Goal: Communication & Community: Ask a question

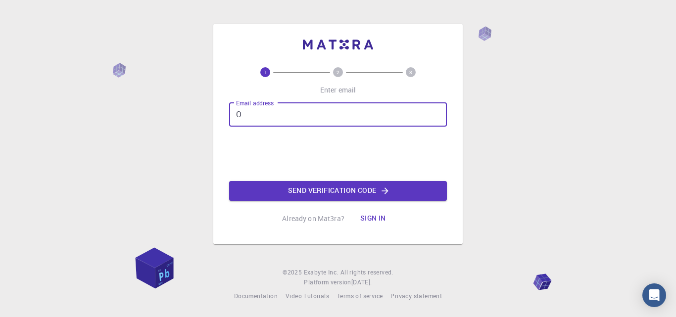
type input "[EMAIL_ADDRESS][DOMAIN_NAME]"
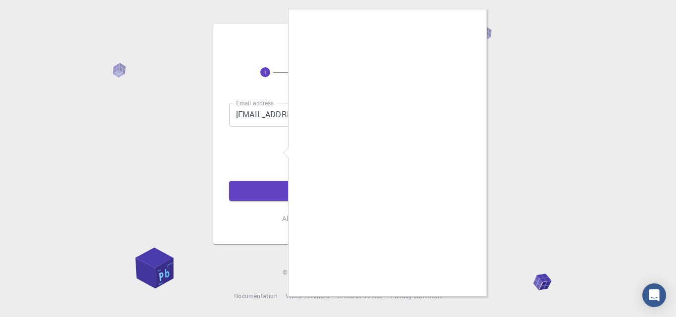
click at [278, 154] on div at bounding box center [338, 158] width 676 height 317
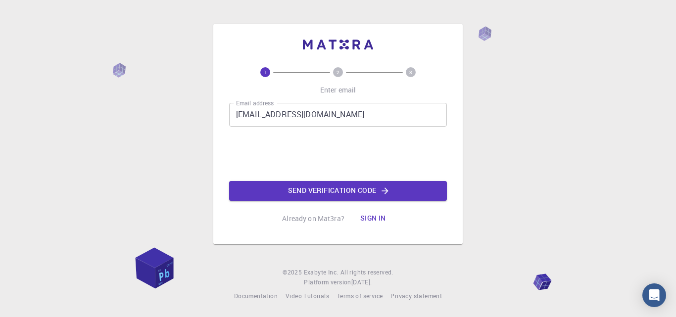
click at [380, 218] on button "Sign in" at bounding box center [373, 219] width 42 height 20
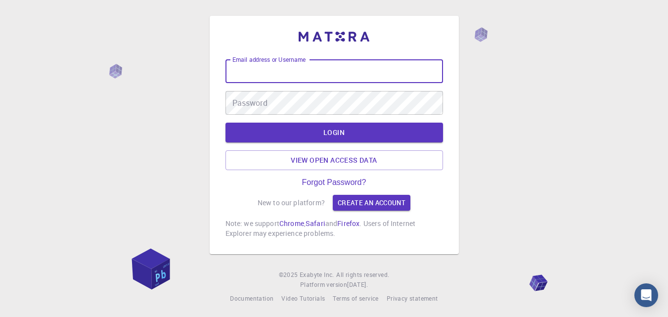
click at [341, 70] on input "Email address or Username" at bounding box center [335, 71] width 218 height 24
type input "O"
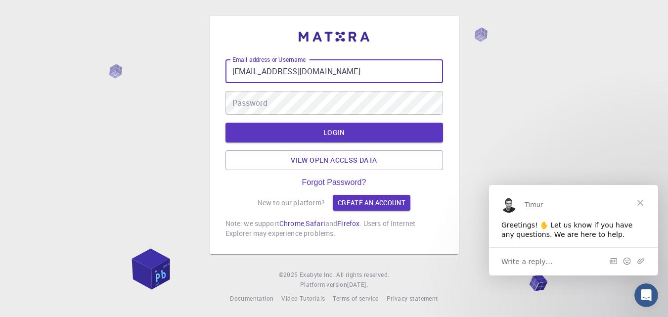
type input "[EMAIL_ADDRESS][DOMAIN_NAME]"
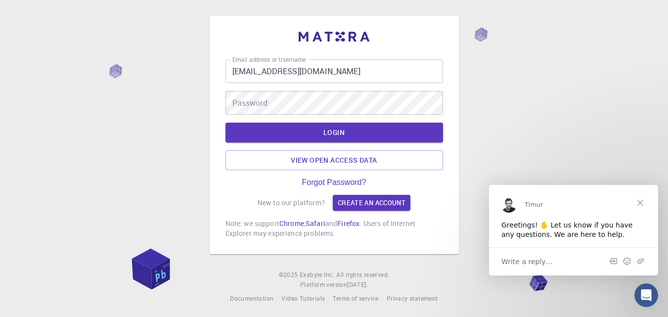
click at [615, 202] on div "Timur" at bounding box center [579, 204] width 108 height 8
click at [442, 210] on div "Email address or Username [EMAIL_ADDRESS][DOMAIN_NAME] Email address or Usernam…" at bounding box center [335, 148] width 218 height 179
drag, startPoint x: 484, startPoint y: 131, endPoint x: 474, endPoint y: 131, distance: 9.4
click at [484, 131] on div "Email address or Username [EMAIL_ADDRESS][DOMAIN_NAME] Email address or Usernam…" at bounding box center [334, 160] width 668 height 320
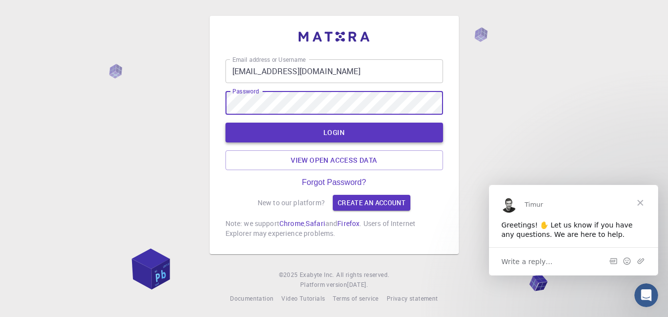
click at [345, 137] on button "LOGIN" at bounding box center [335, 133] width 218 height 20
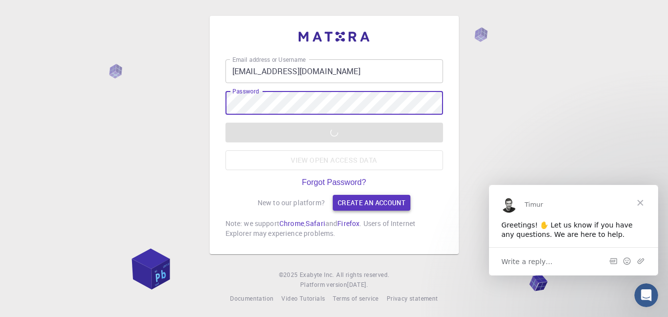
click at [353, 202] on link "Create an account" at bounding box center [372, 203] width 78 height 16
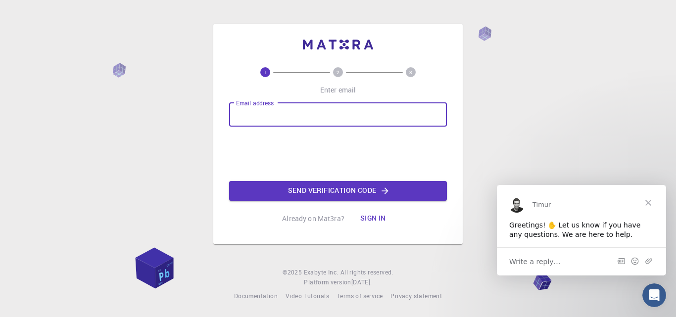
click at [280, 118] on input "Email address" at bounding box center [338, 115] width 218 height 24
type input "[EMAIL_ADDRESS][DOMAIN_NAME]"
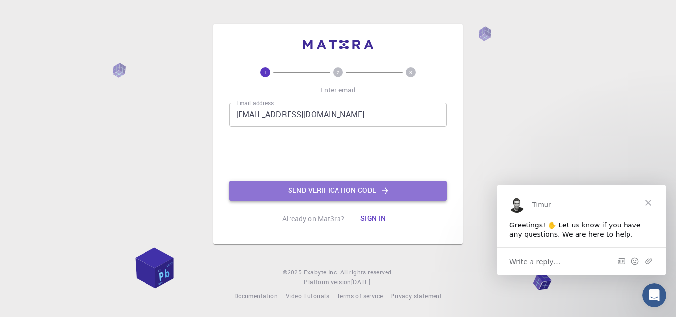
click at [329, 192] on button "Send verification code" at bounding box center [338, 191] width 218 height 20
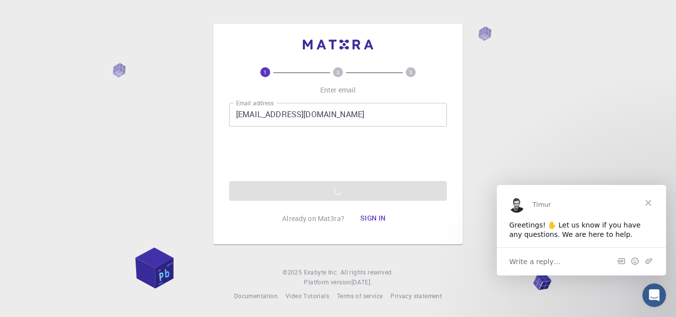
click at [372, 217] on button "Sign in" at bounding box center [373, 219] width 42 height 20
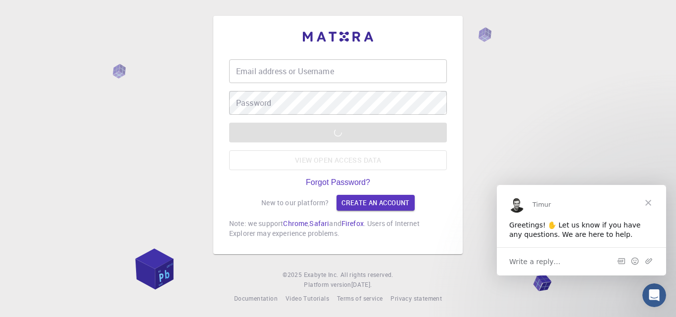
type input "[EMAIL_ADDRESS][DOMAIN_NAME]"
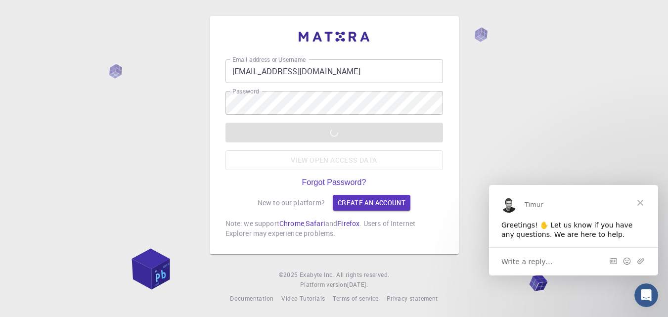
click at [325, 161] on div "LOGIN View open access data" at bounding box center [335, 146] width 218 height 47
click at [545, 262] on span "Write a reply…" at bounding box center [527, 261] width 51 height 13
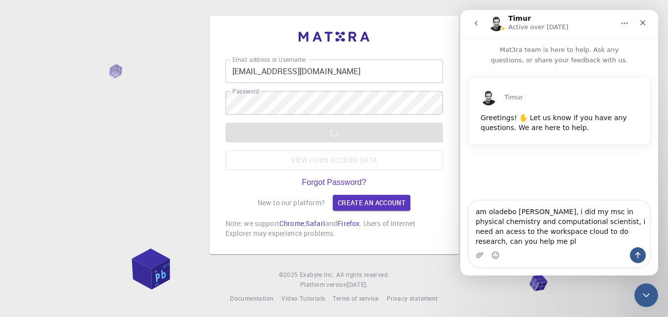
type textarea "am oladebo [PERSON_NAME], i did my msc in physical chemistry and computational …"
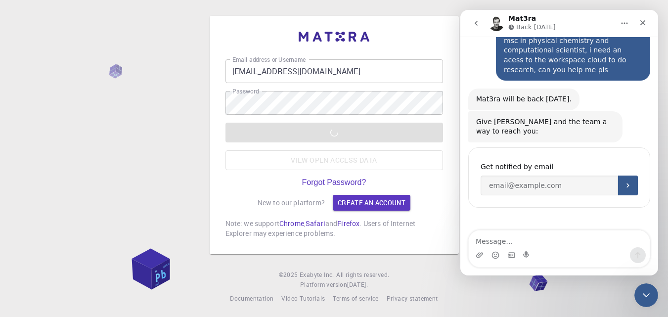
scroll to position [133, 0]
click at [563, 175] on input "Enter your email" at bounding box center [550, 185] width 138 height 20
type input "[EMAIL_ADDRESS][DOMAIN_NAME]"
click at [627, 175] on button "Submit" at bounding box center [628, 185] width 20 height 20
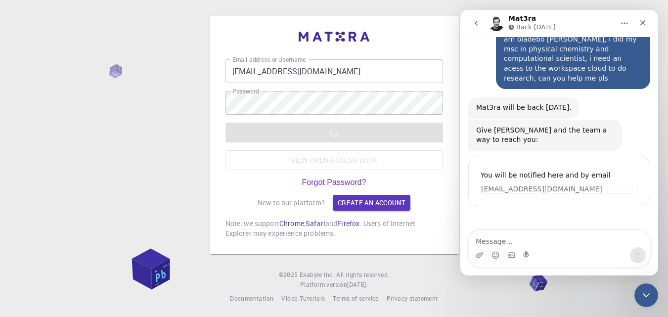
scroll to position [123, 0]
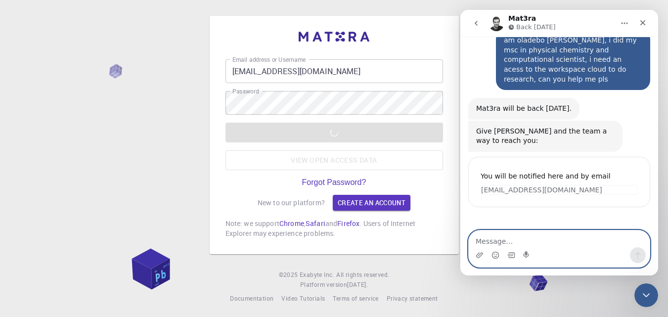
click at [523, 242] on textarea "Message…" at bounding box center [559, 239] width 181 height 17
type textarea "thank for your understanding"
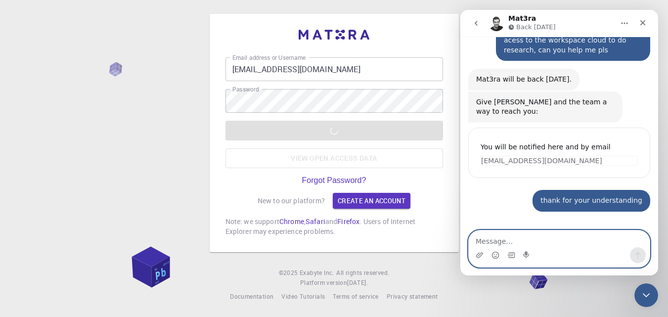
scroll to position [2, 0]
